Goal: Information Seeking & Learning: Learn about a topic

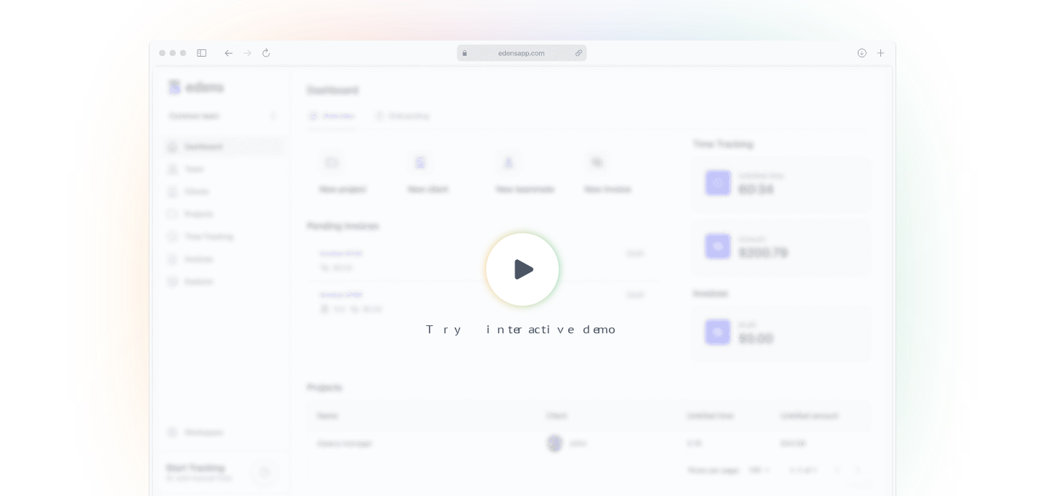
scroll to position [363, 0]
click at [522, 281] on icon at bounding box center [524, 267] width 35 height 35
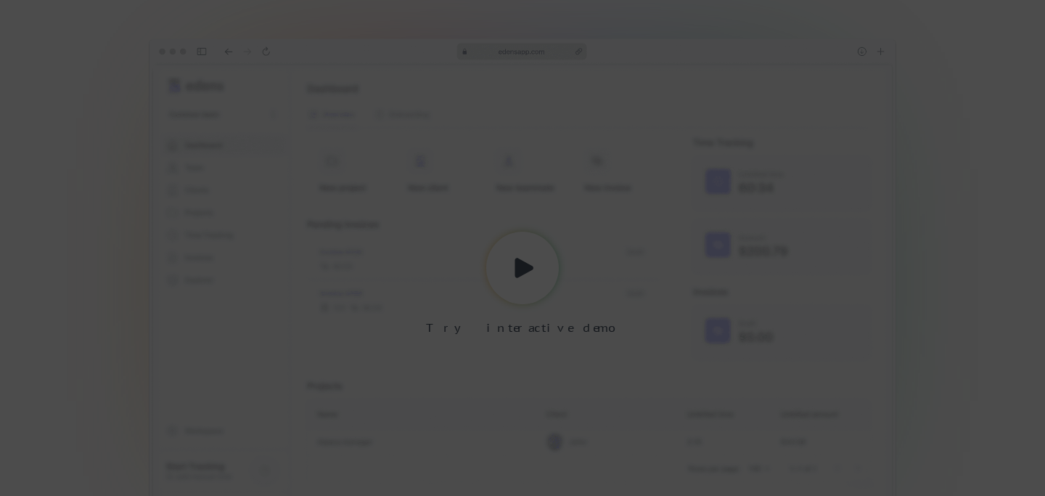
click at [103, 206] on div at bounding box center [522, 248] width 1045 height 496
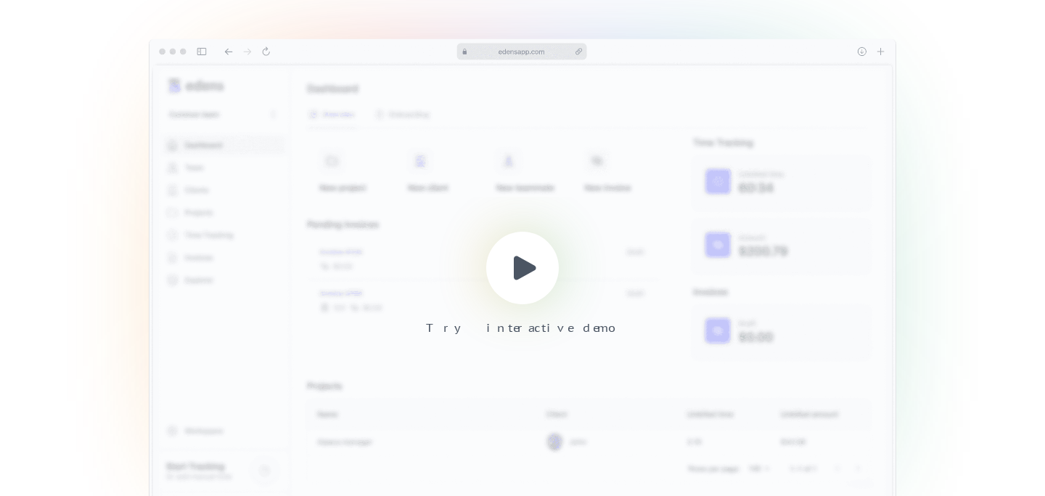
click at [523, 273] on use at bounding box center [525, 267] width 22 height 24
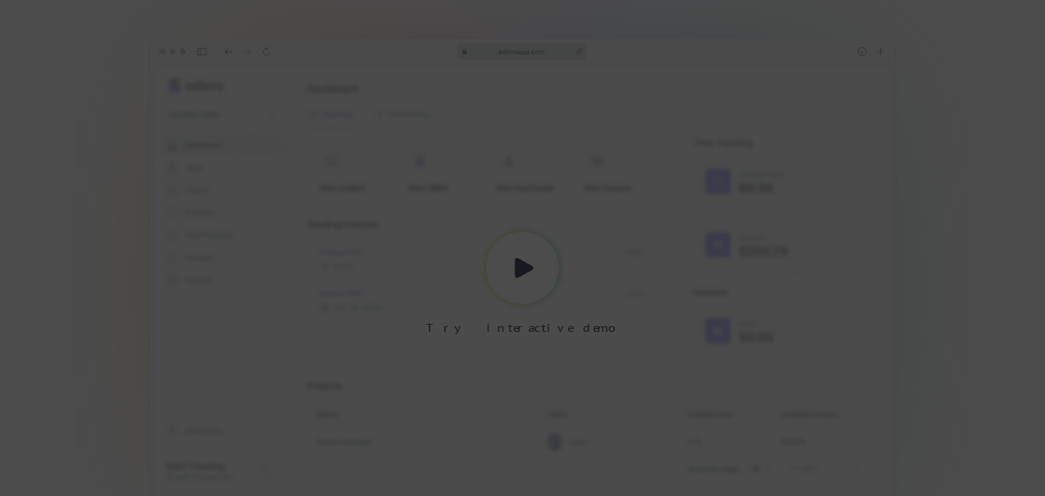
click at [994, 176] on div at bounding box center [522, 248] width 1045 height 496
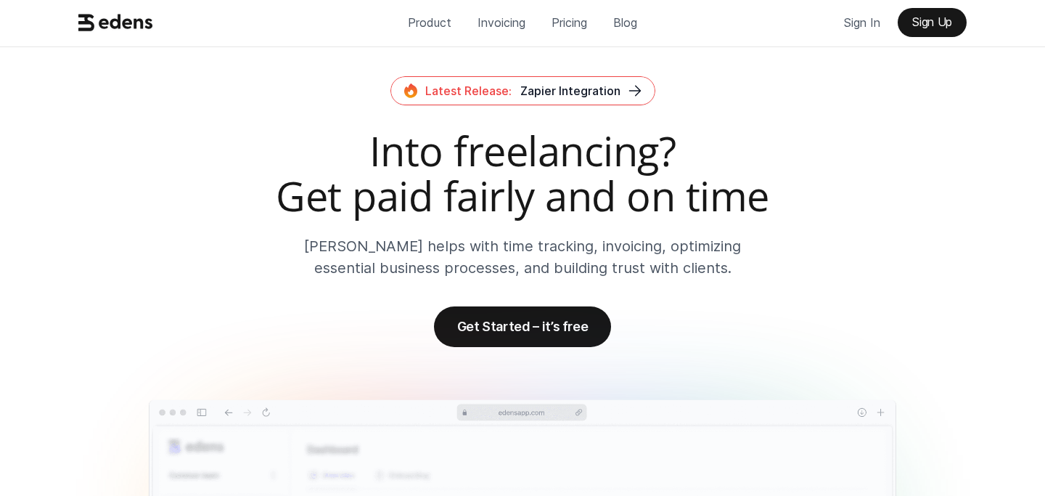
scroll to position [0, 0]
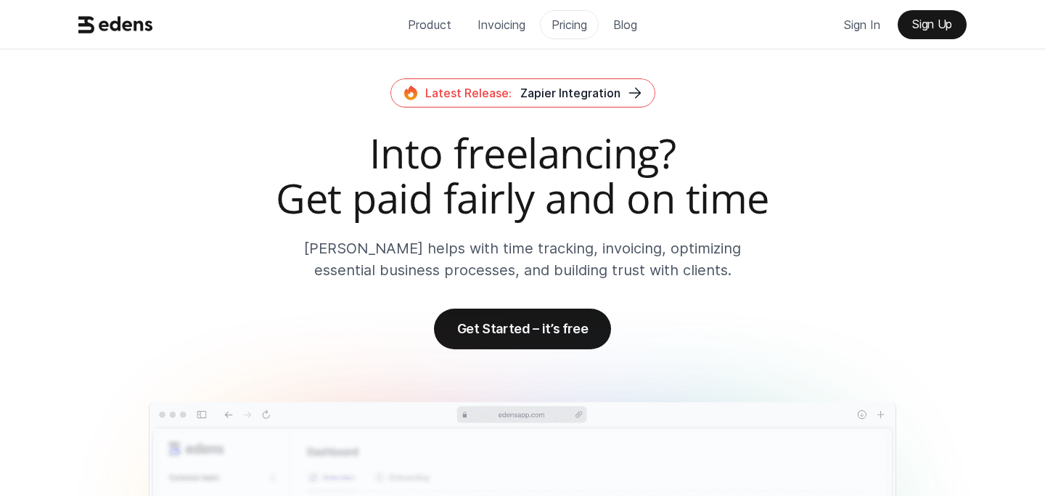
click at [559, 30] on p "Pricing" at bounding box center [569, 25] width 36 height 22
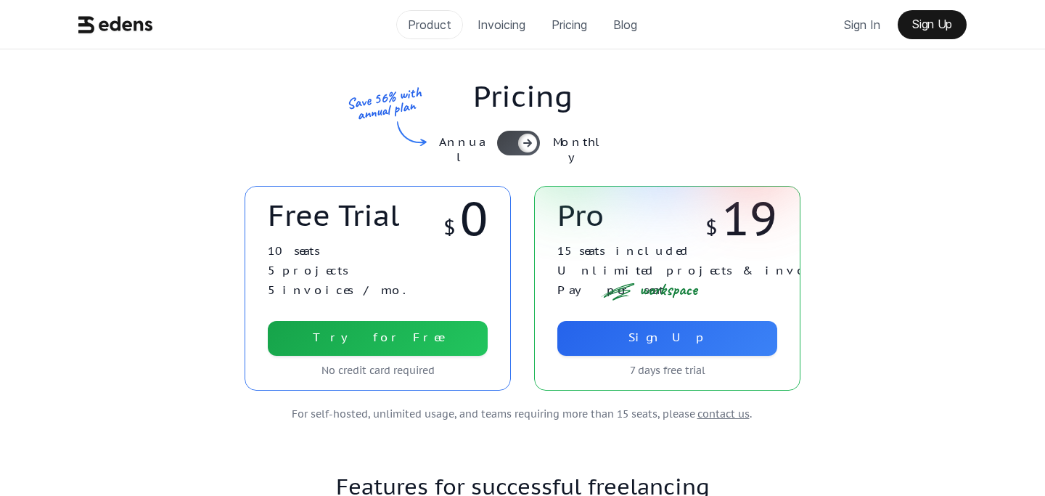
click at [438, 25] on p "Product" at bounding box center [430, 25] width 44 height 22
